Goal: Information Seeking & Learning: Learn about a topic

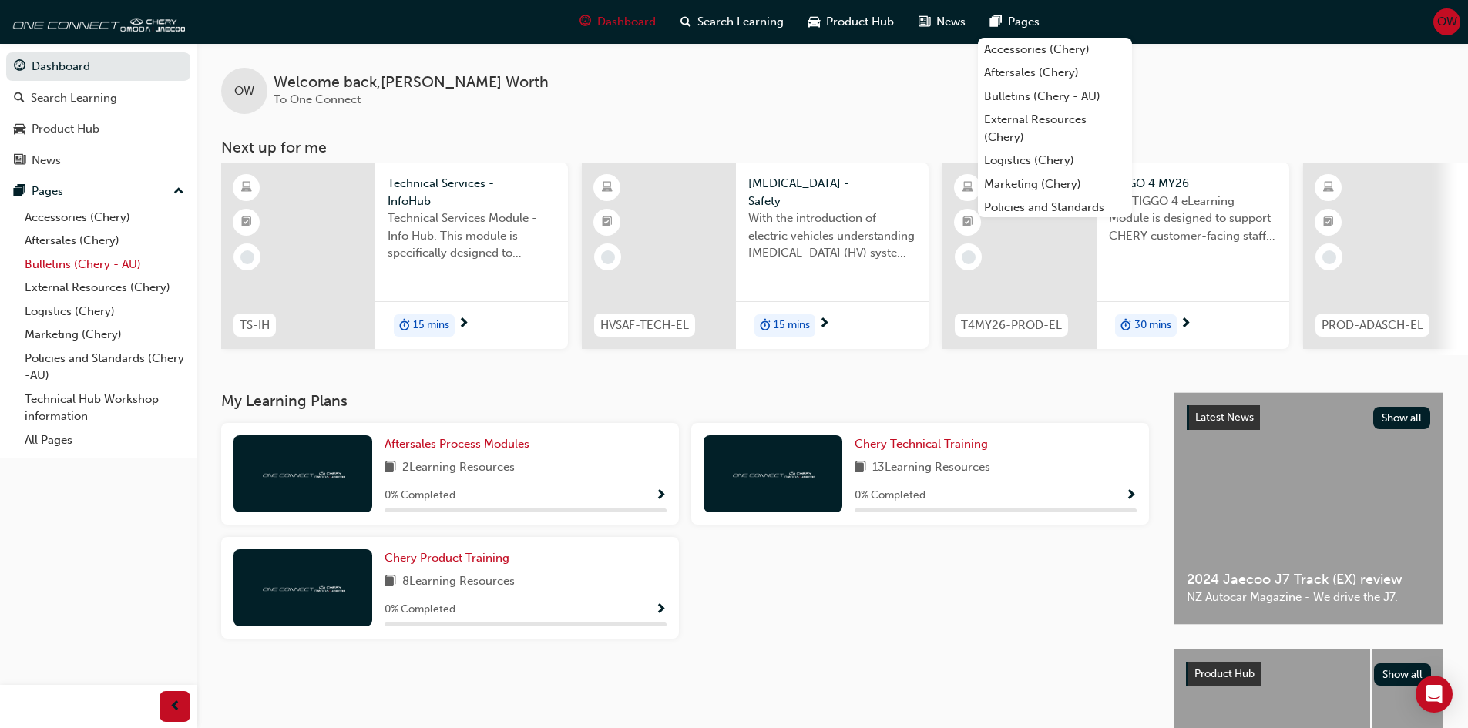
click at [111, 267] on link "Bulletins (Chery - AU)" at bounding box center [104, 265] width 172 height 24
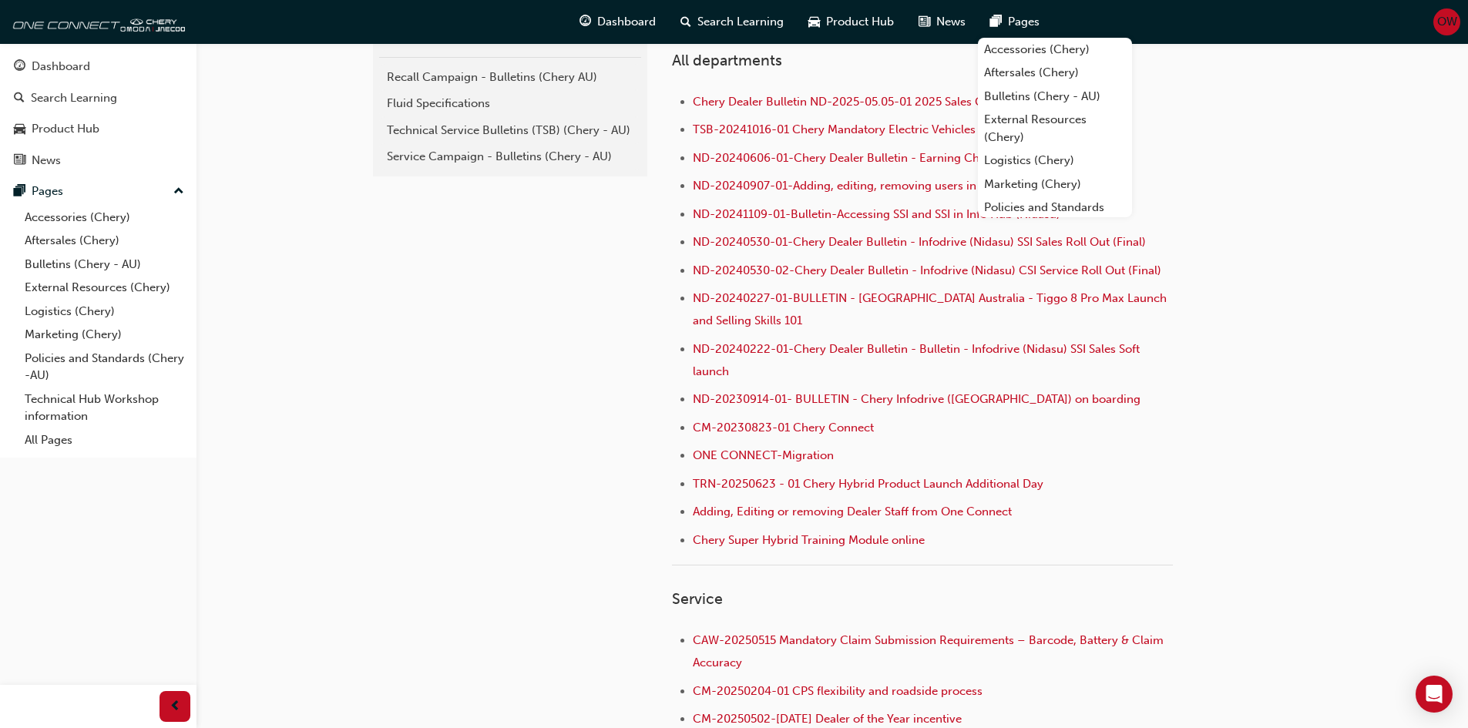
scroll to position [385, 0]
click at [575, 129] on div "Technical Service Bulletins (TSB) (Chery - AU)" at bounding box center [510, 128] width 247 height 18
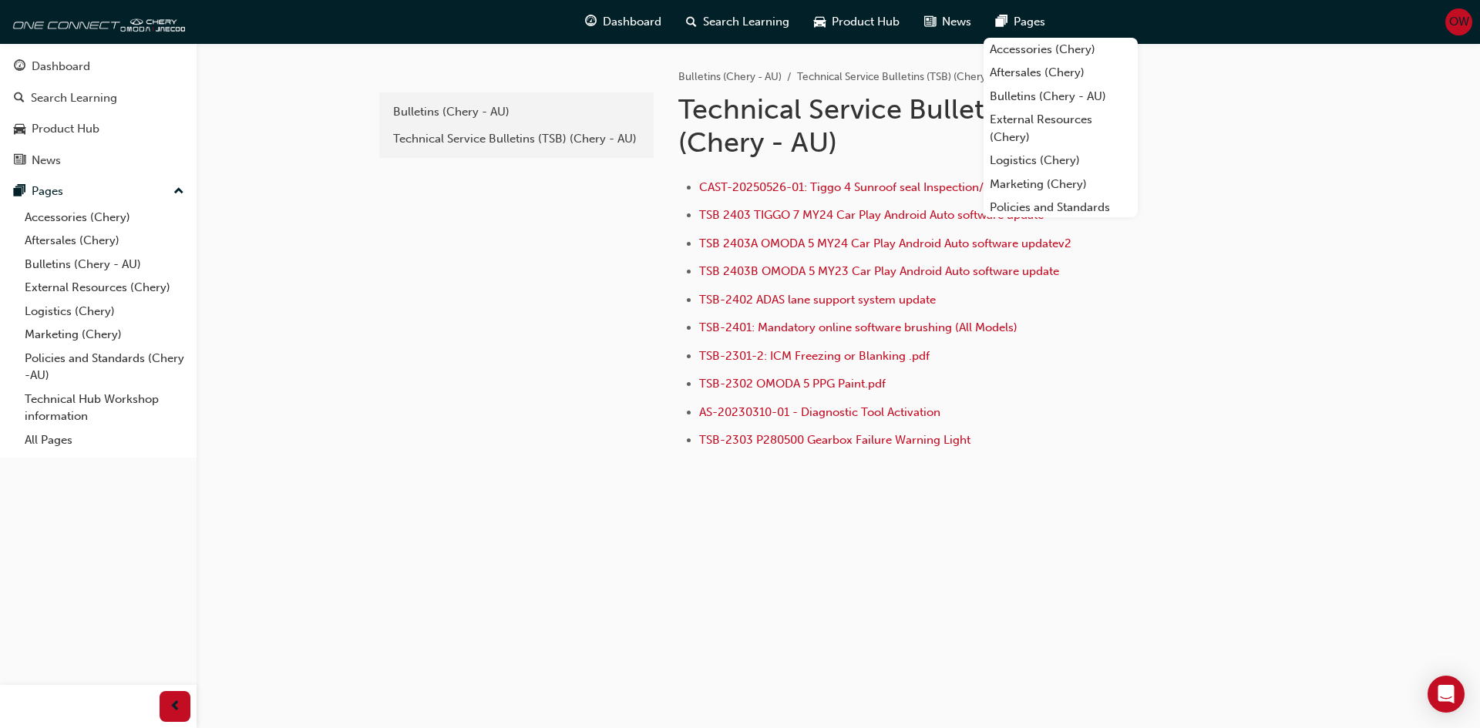
click at [1121, 551] on div "e820a42a-f55a-48b1-8359-4e82164139b7 Bulletins (Chery - AU) Technical Service B…" at bounding box center [838, 303] width 925 height 520
click at [476, 121] on link "Bulletins (Chery - AU)" at bounding box center [516, 112] width 262 height 27
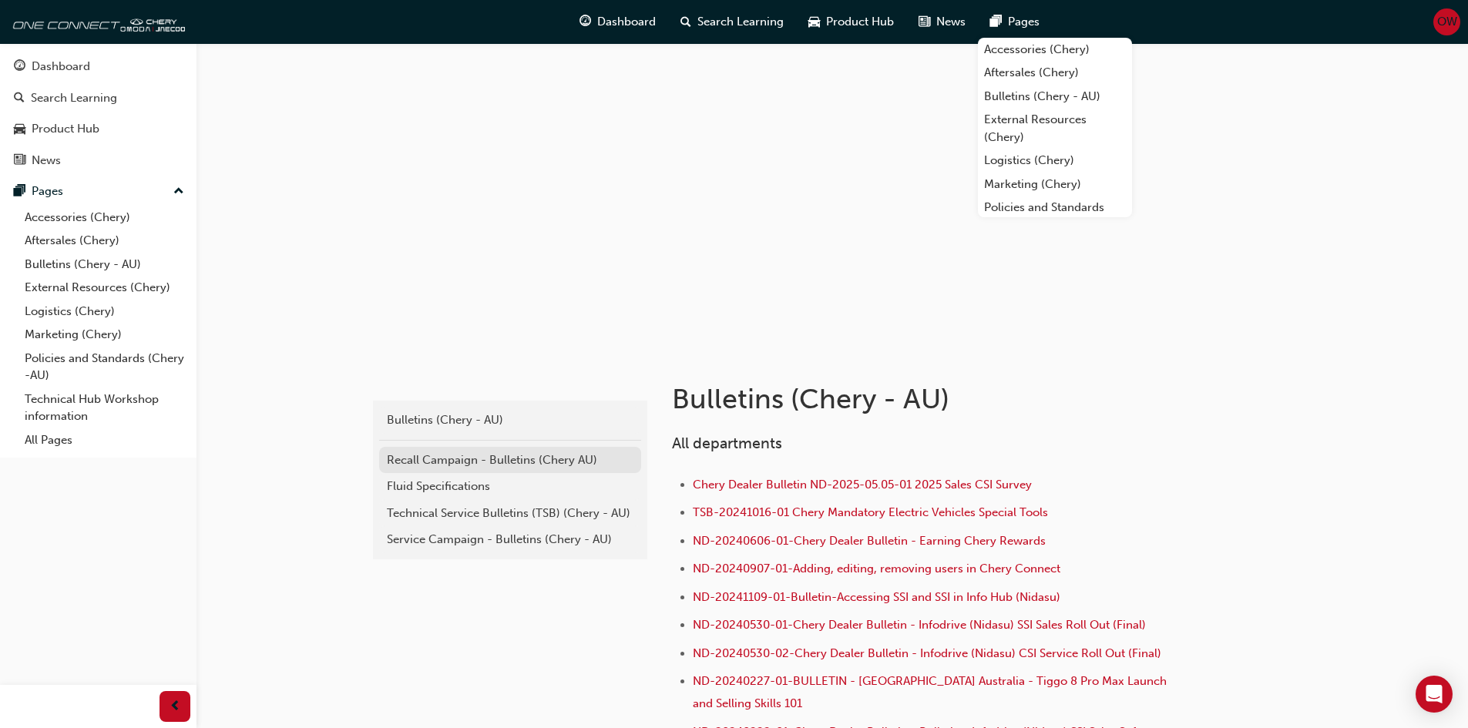
click at [466, 458] on div "Recall Campaign - Bulletins (Chery AU)" at bounding box center [510, 461] width 247 height 18
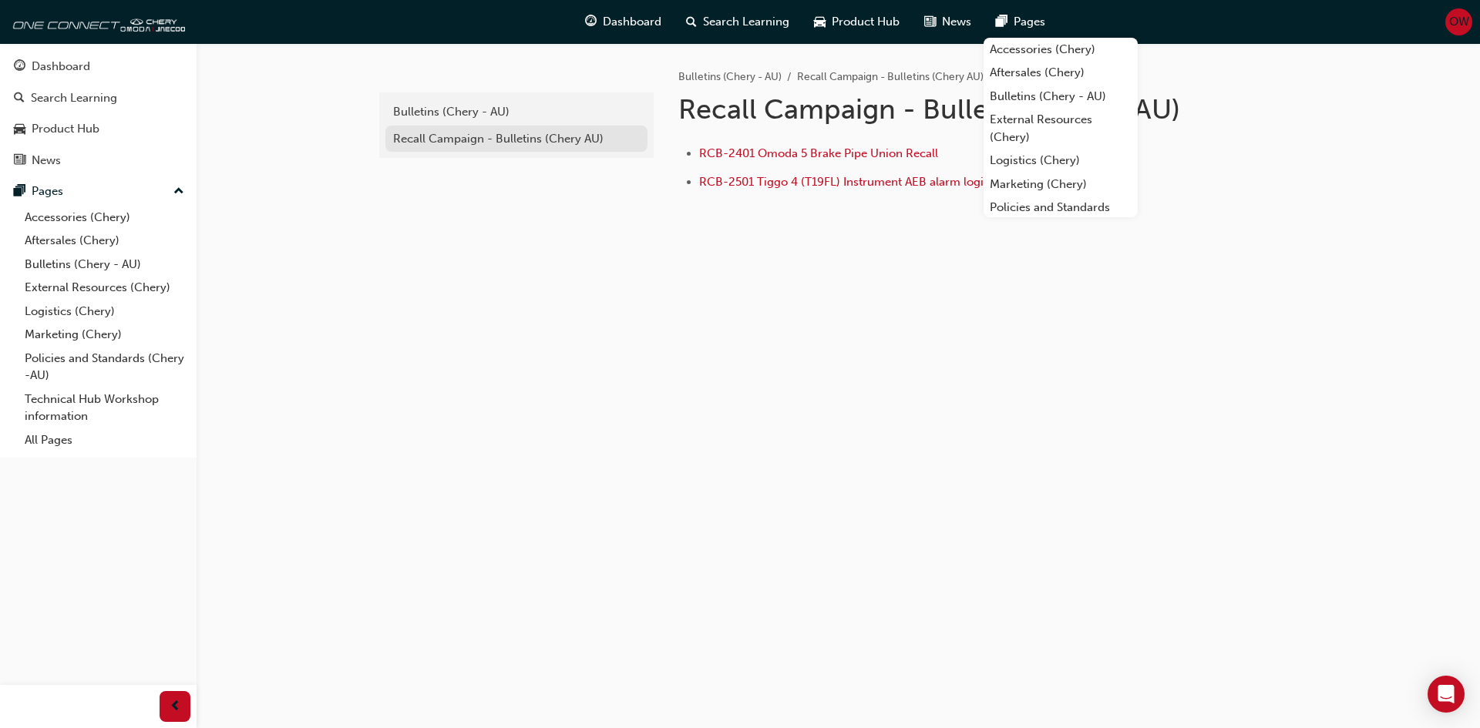
click at [450, 146] on div "Recall Campaign - Bulletins (Chery AU)" at bounding box center [516, 139] width 247 height 18
click at [460, 121] on link "Bulletins (Chery - AU)" at bounding box center [516, 112] width 262 height 27
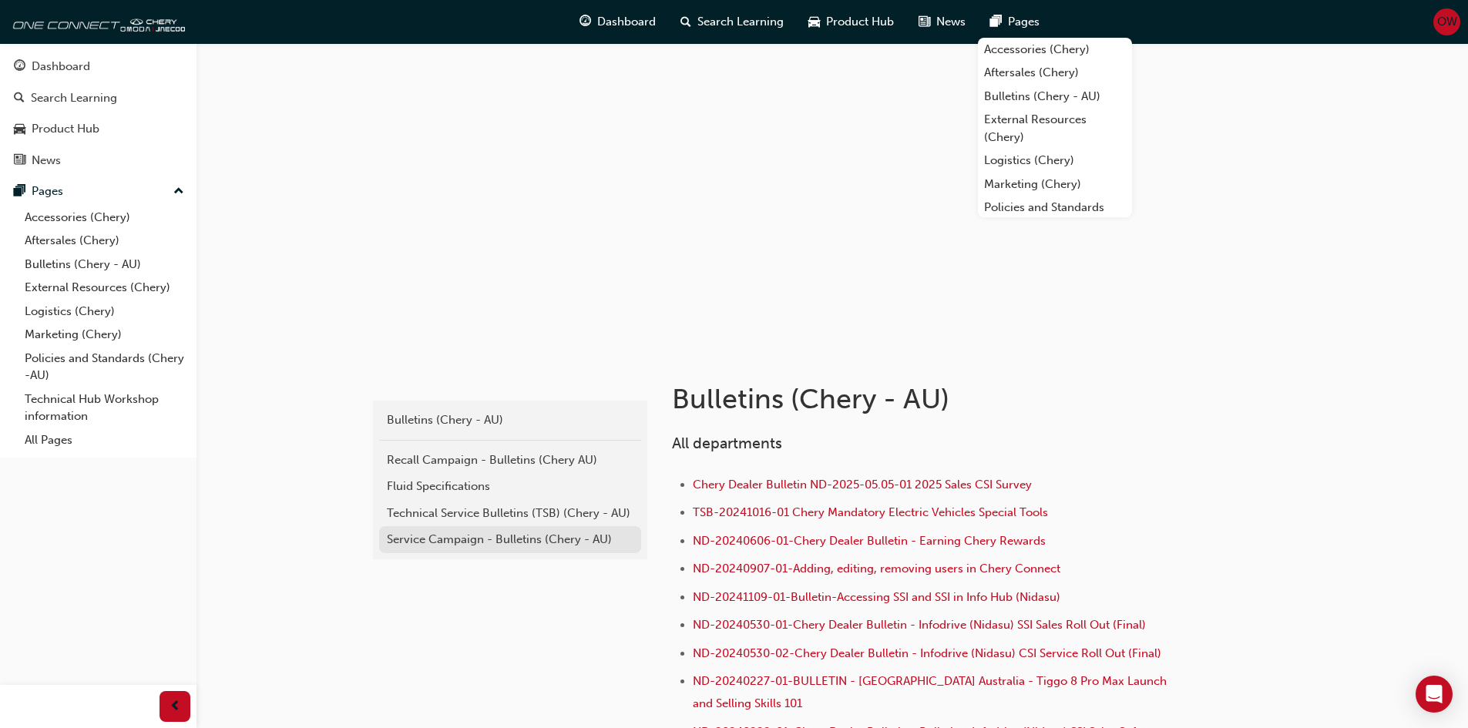
click at [560, 543] on div "Service Campaign - Bulletins (Chery - AU)" at bounding box center [510, 540] width 247 height 18
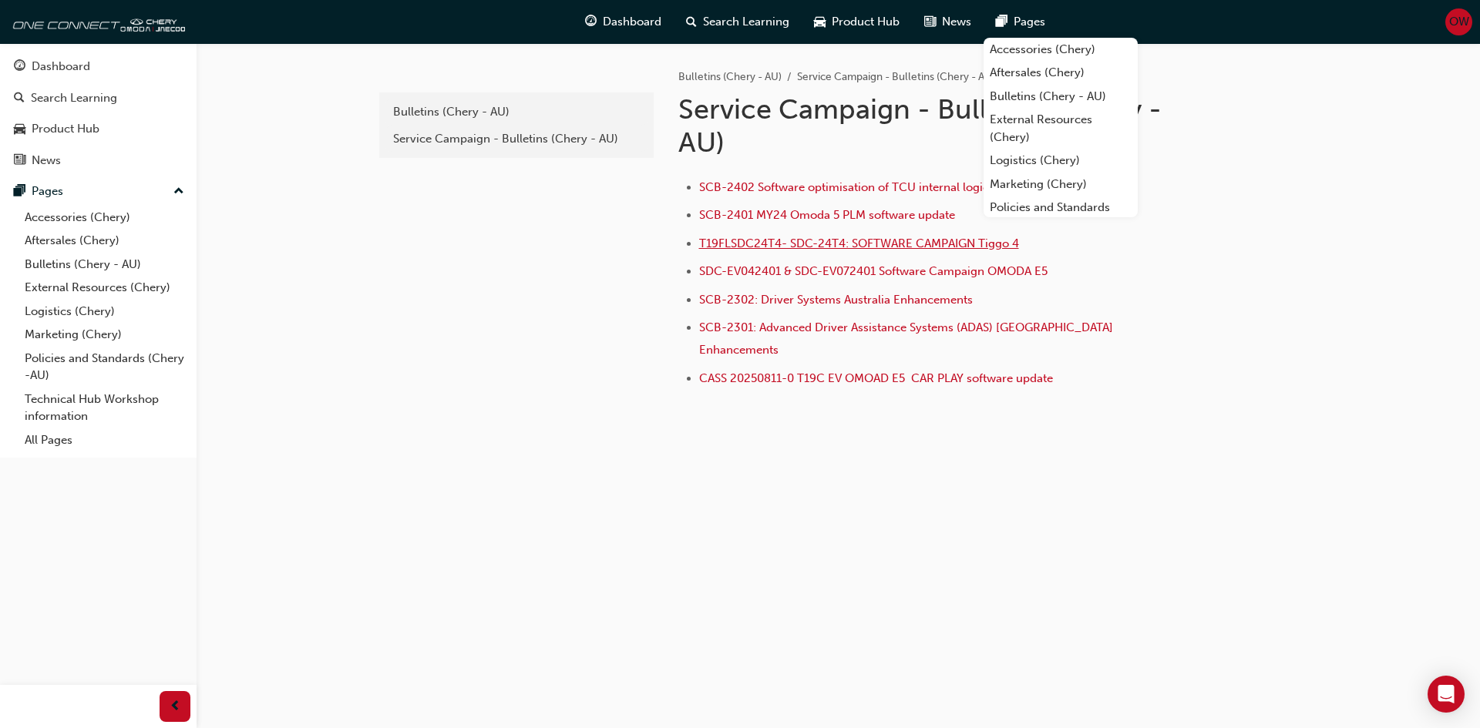
click at [919, 244] on span "T19FLSDC24T4- SDC-24T4: SOFTWARE CAMPAIGN Tiggo 4" at bounding box center [859, 244] width 320 height 14
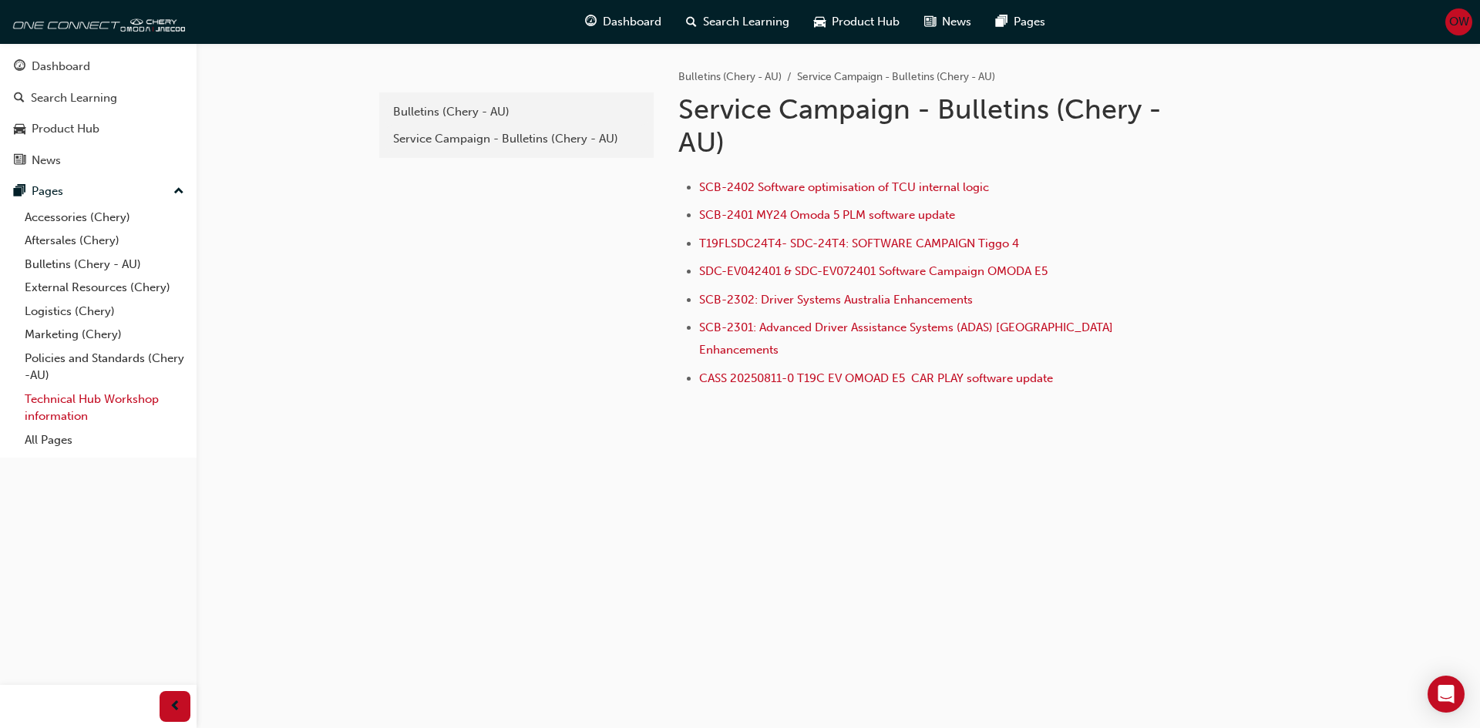
click at [71, 402] on link "Technical Hub Workshop information" at bounding box center [104, 408] width 172 height 41
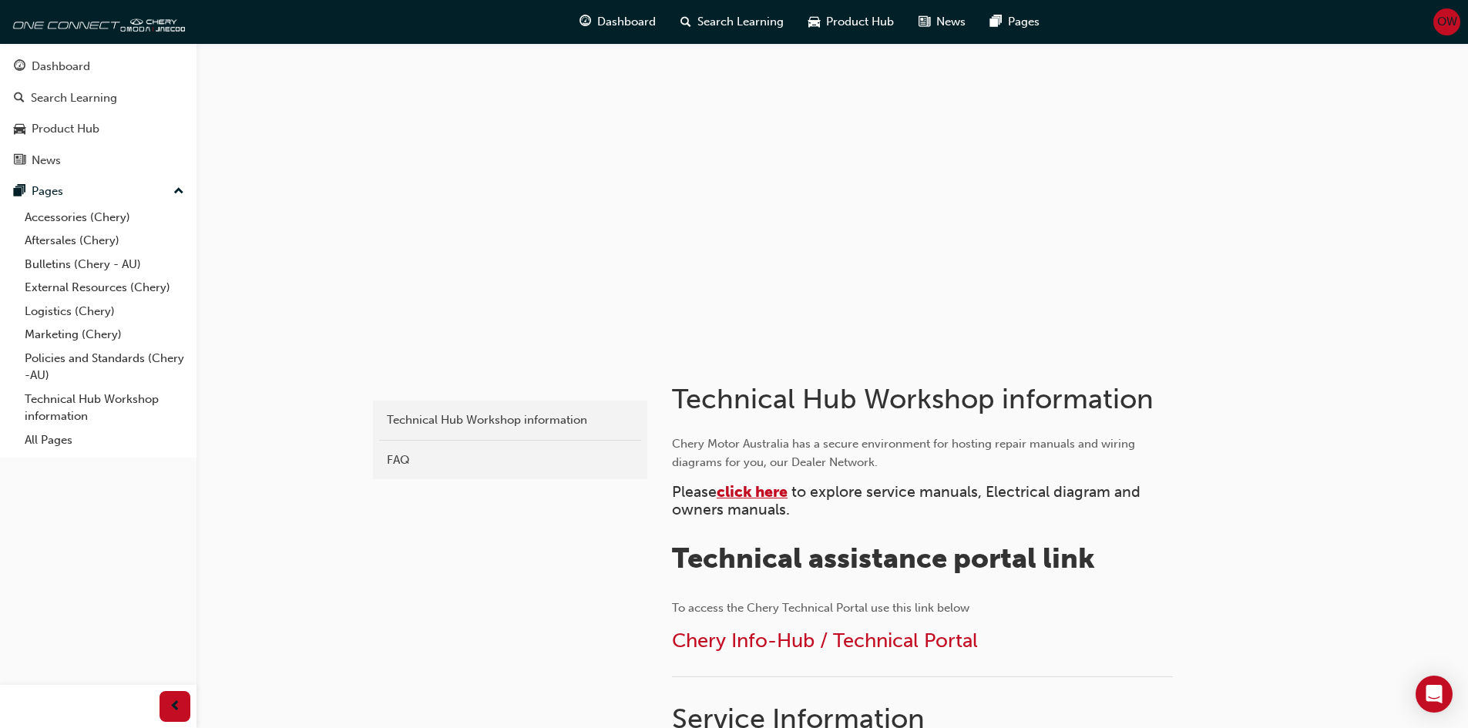
click at [774, 490] on span "click here" at bounding box center [752, 492] width 71 height 18
